Goal: Register for event/course

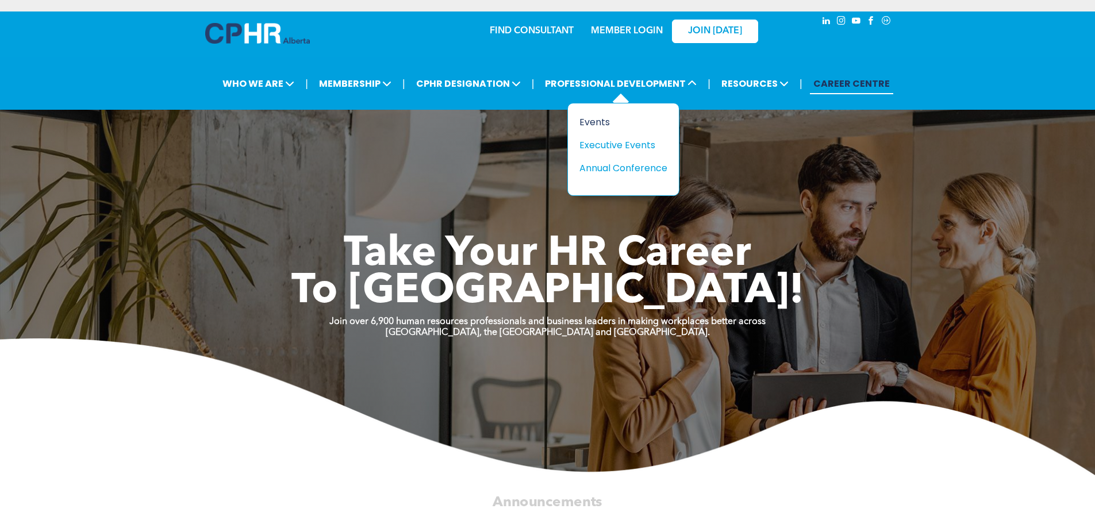
click at [591, 123] on div "Events" at bounding box center [618, 122] width 79 height 14
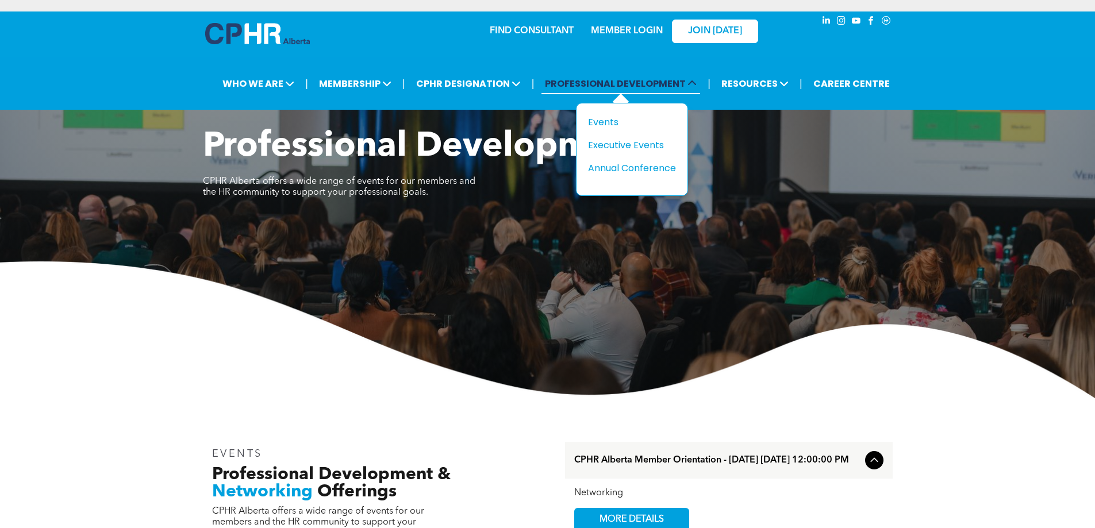
click at [604, 84] on span "PROFESSIONAL DEVELOPMENT" at bounding box center [620, 83] width 159 height 21
click at [591, 170] on div "Annual Conference" at bounding box center [627, 168] width 79 height 14
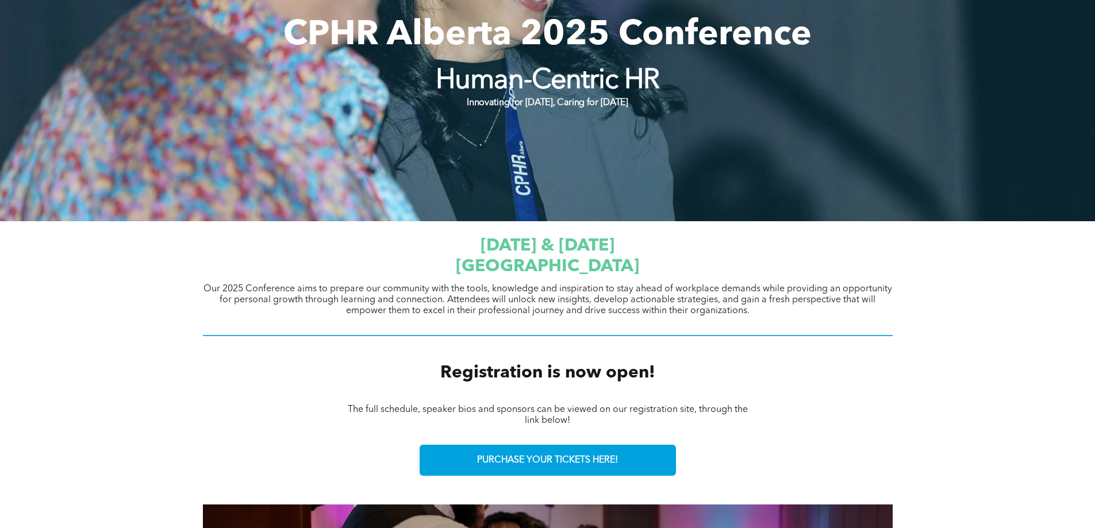
scroll to position [230, 0]
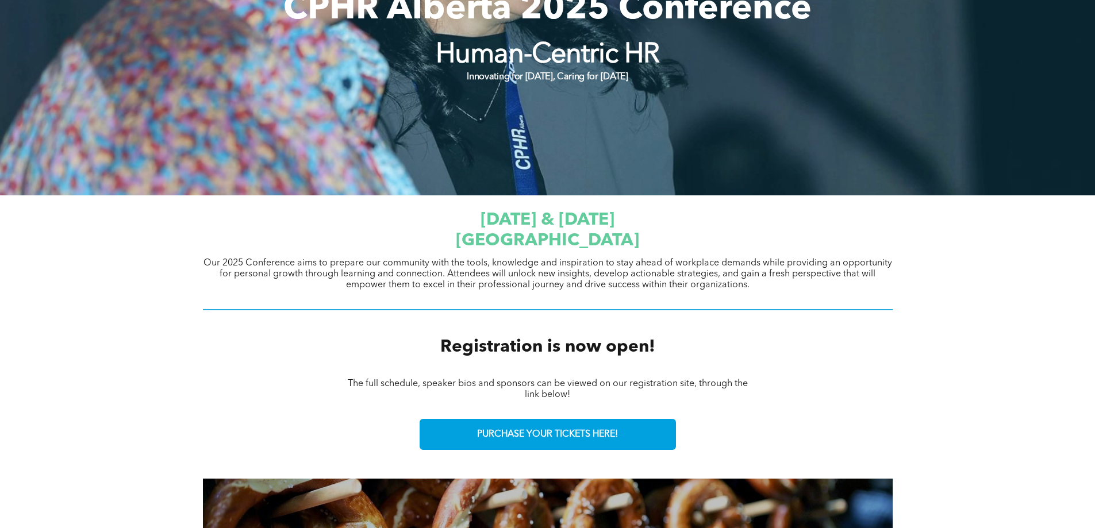
click at [591, 229] on span "September 23 & 24, 2025" at bounding box center [547, 219] width 134 height 17
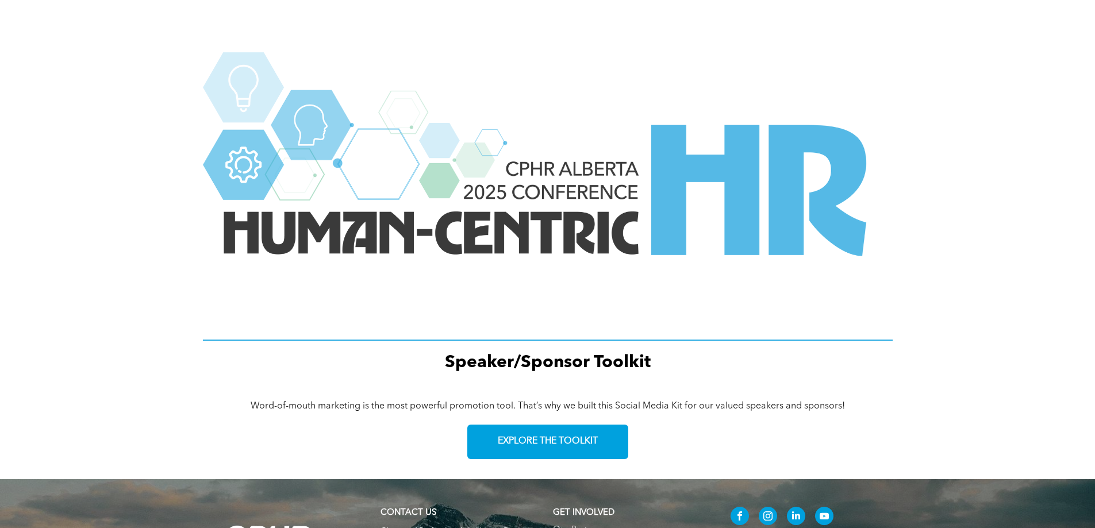
scroll to position [1185, 0]
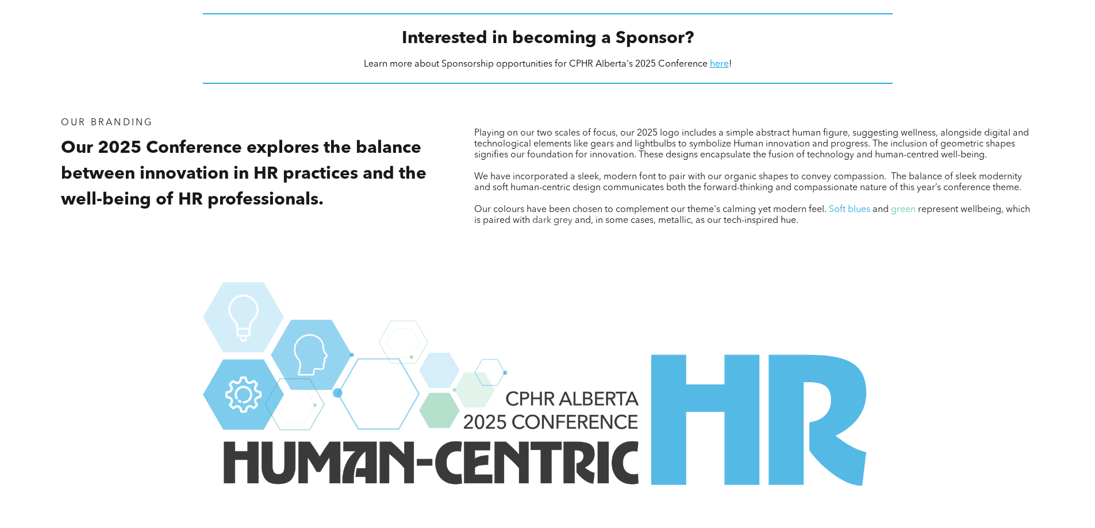
click at [528, 457] on img at bounding box center [548, 423] width 690 height 282
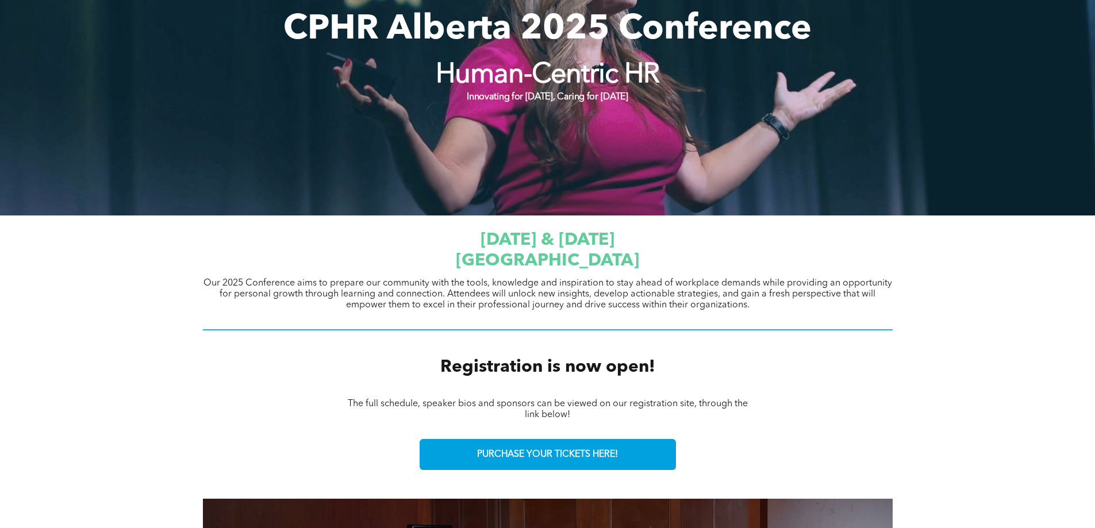
scroll to position [230, 0]
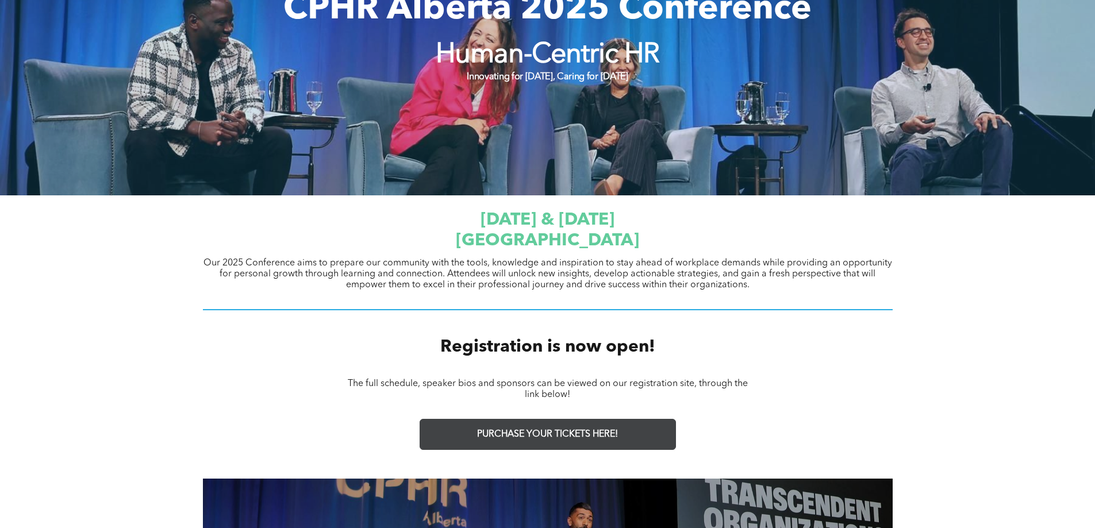
click at [535, 430] on span "PURCHASE YOUR TICKETS HERE!" at bounding box center [547, 434] width 141 height 11
